Goal: Task Accomplishment & Management: Manage account settings

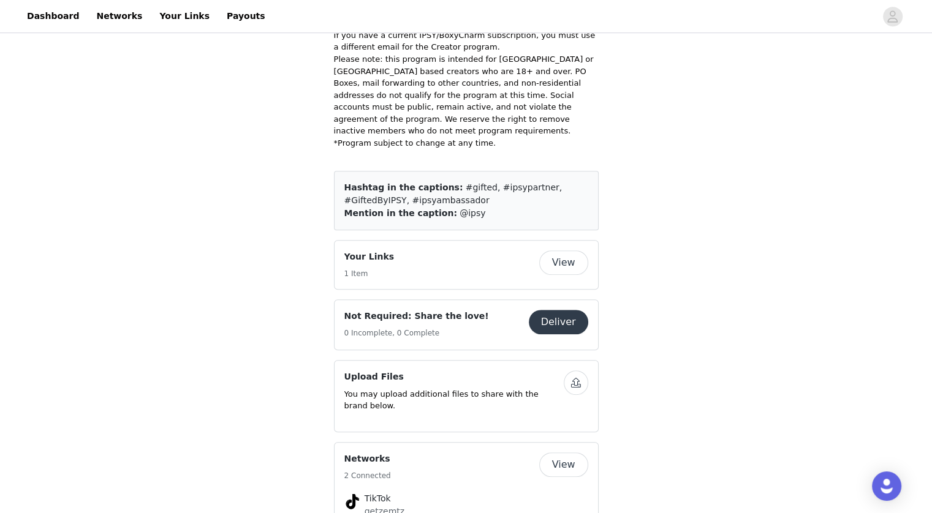
scroll to position [666, 0]
click at [562, 251] on button "View" at bounding box center [563, 263] width 49 height 25
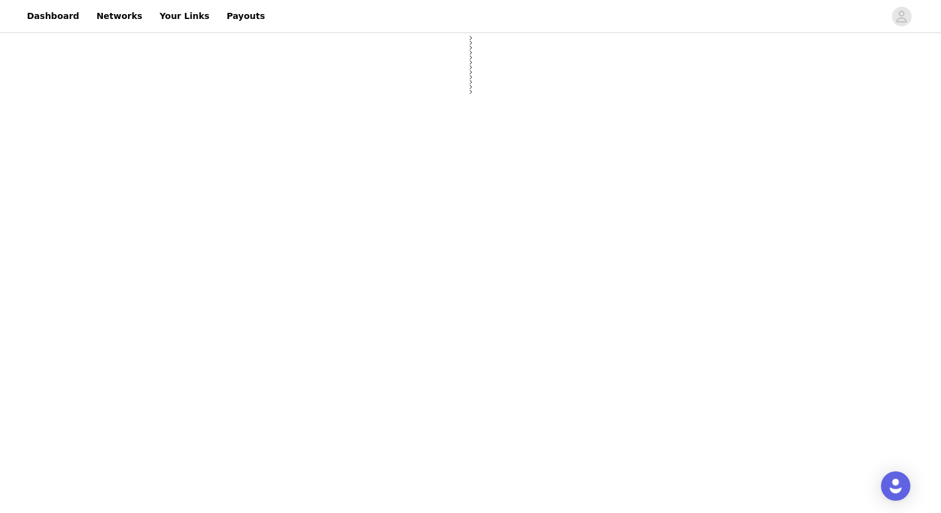
select select "12"
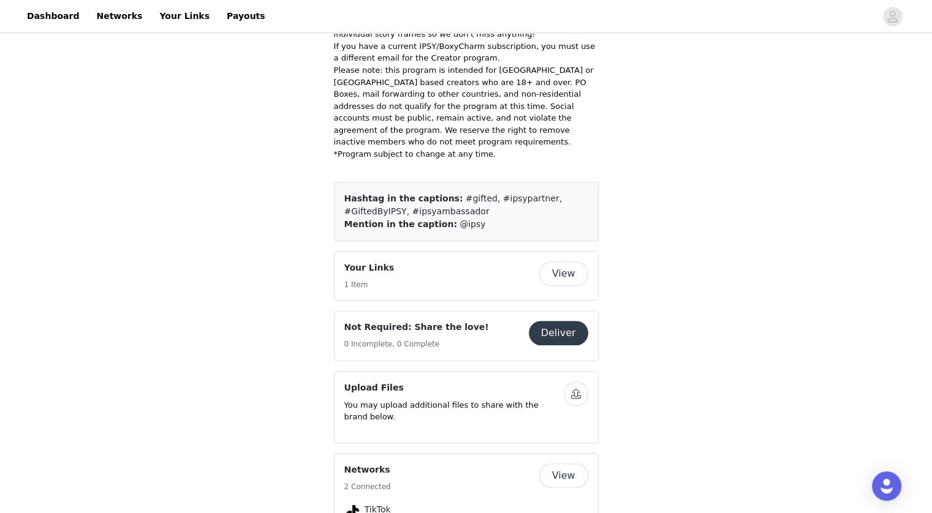
scroll to position [657, 0]
click at [555, 320] on button "Deliver" at bounding box center [558, 332] width 59 height 25
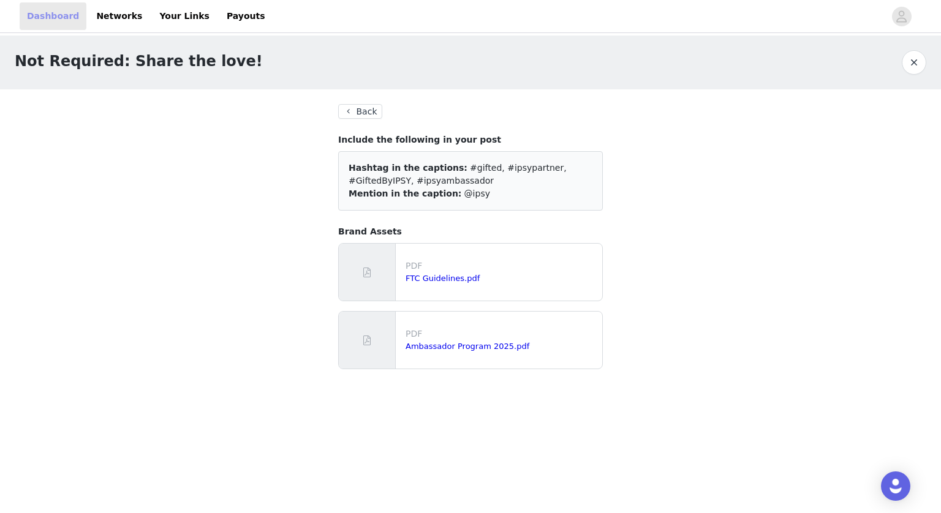
click at [64, 13] on link "Dashboard" at bounding box center [53, 16] width 67 height 28
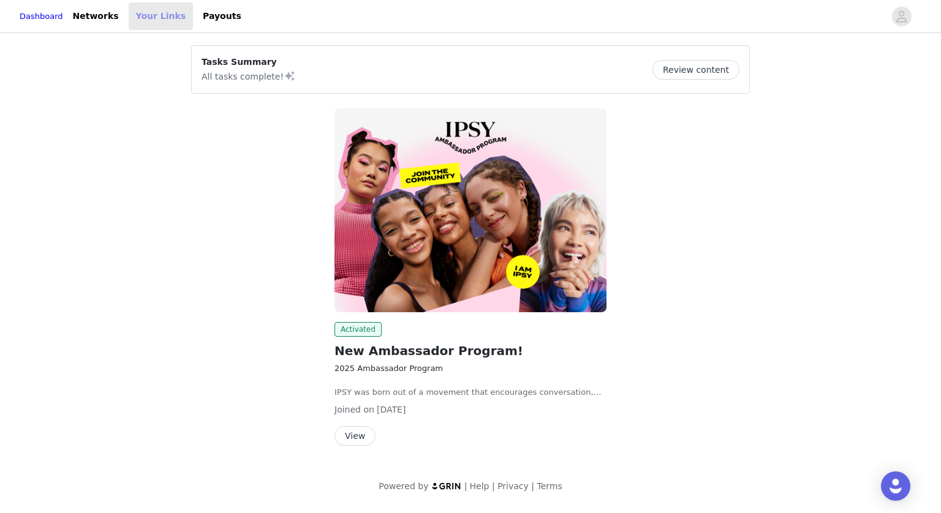
click at [162, 10] on link "Your Links" at bounding box center [161, 16] width 65 height 28
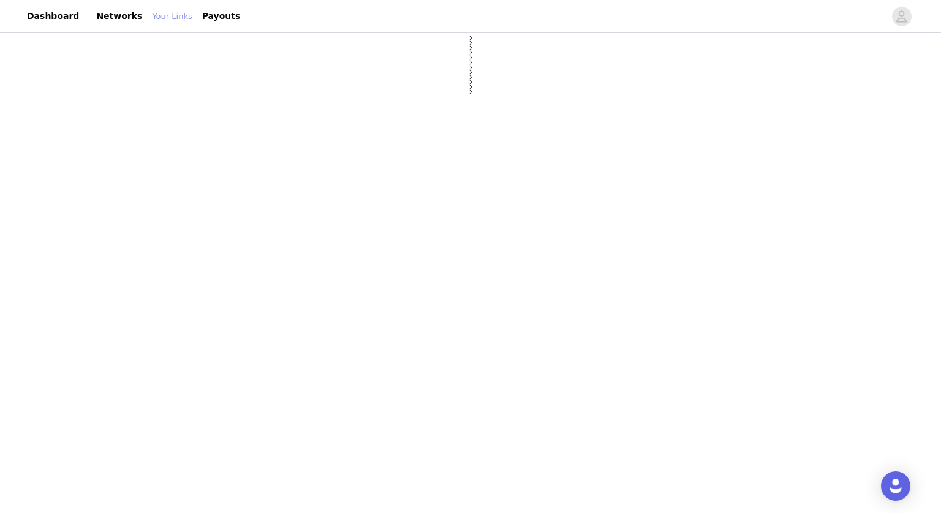
select select "12"
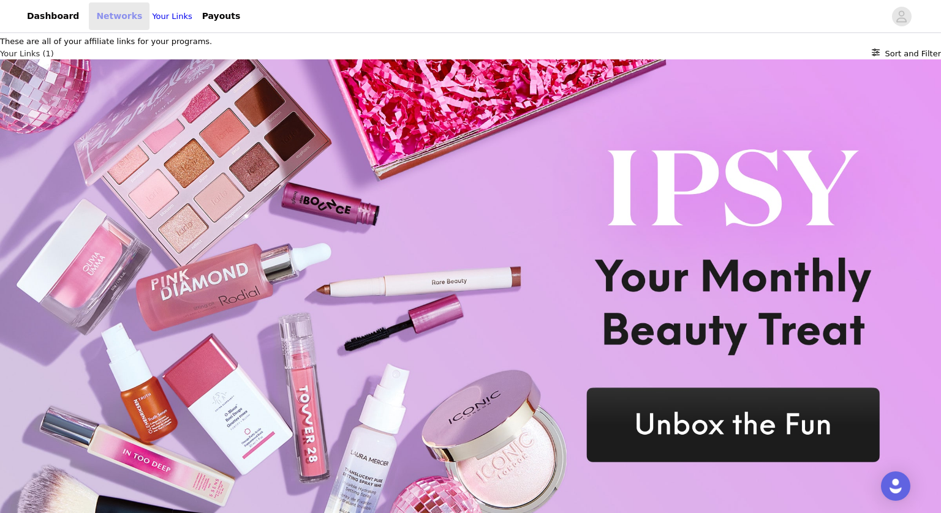
click at [124, 8] on link "Networks" at bounding box center [119, 16] width 61 height 28
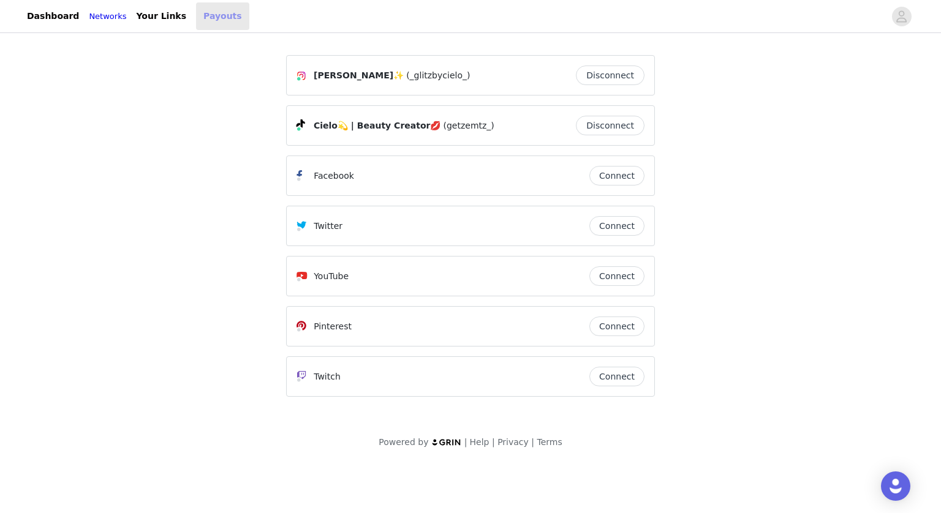
click at [212, 18] on link "Payouts" at bounding box center [222, 16] width 53 height 28
